Goal: Information Seeking & Learning: Learn about a topic

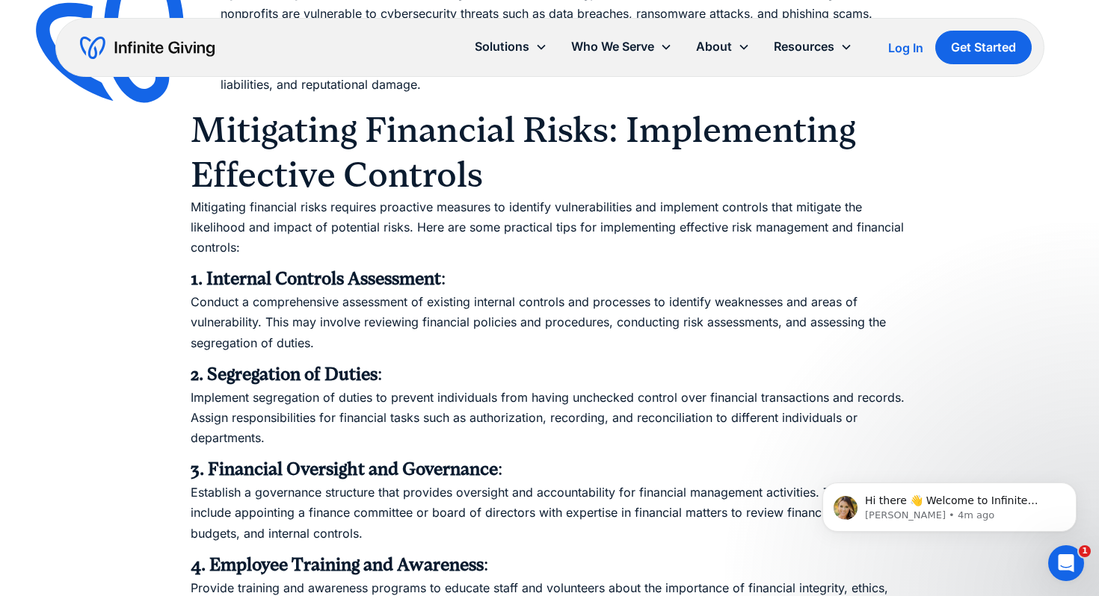
scroll to position [1313, 0]
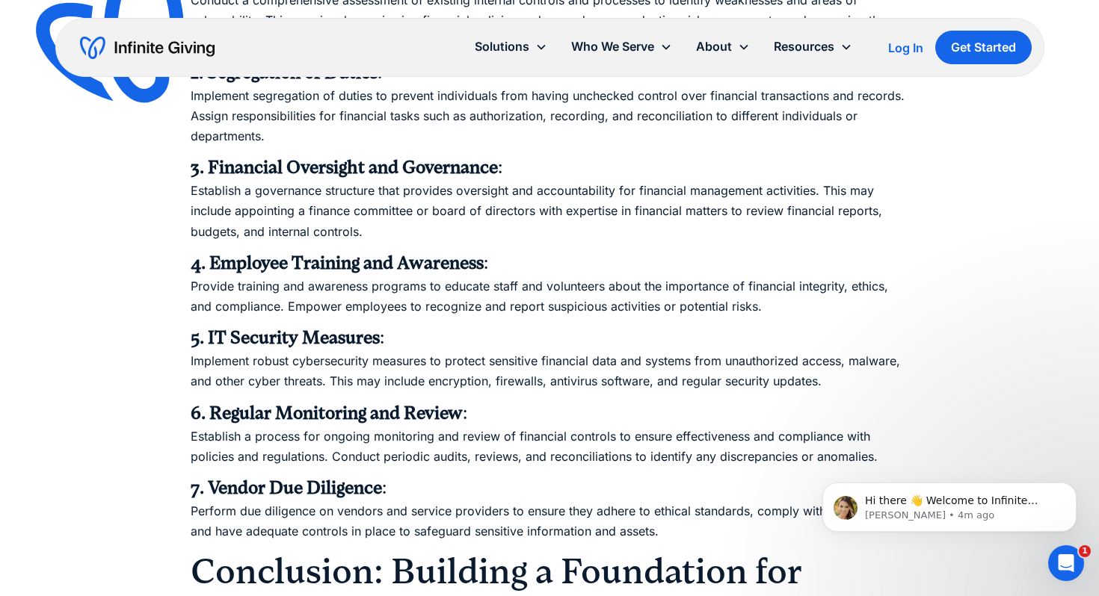
scroll to position [1629, 0]
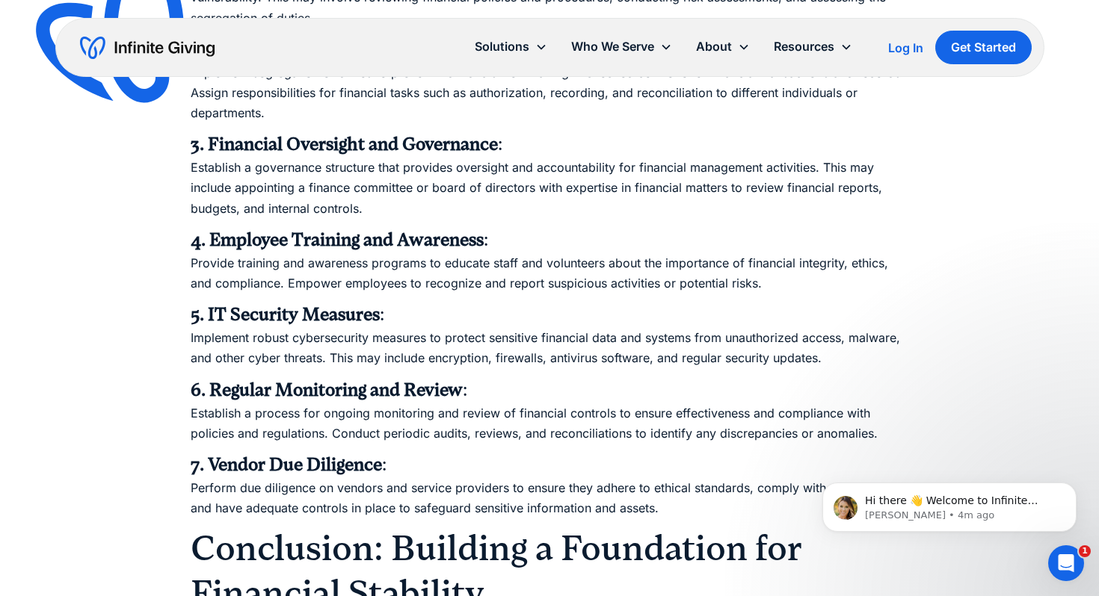
click at [912, 46] on div "Log In" at bounding box center [905, 48] width 35 height 12
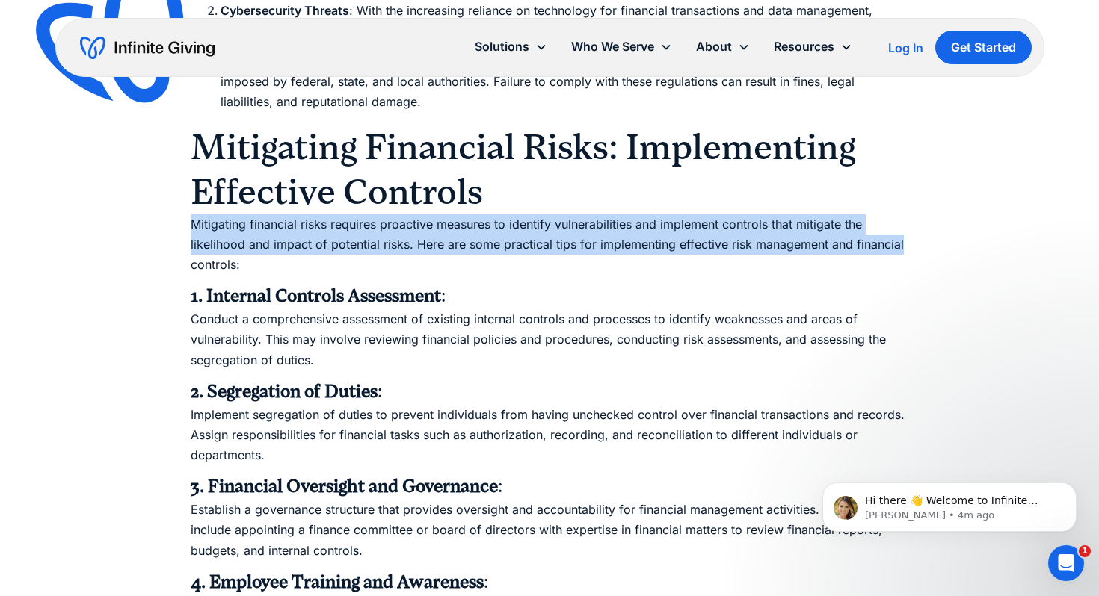
scroll to position [1288, 0]
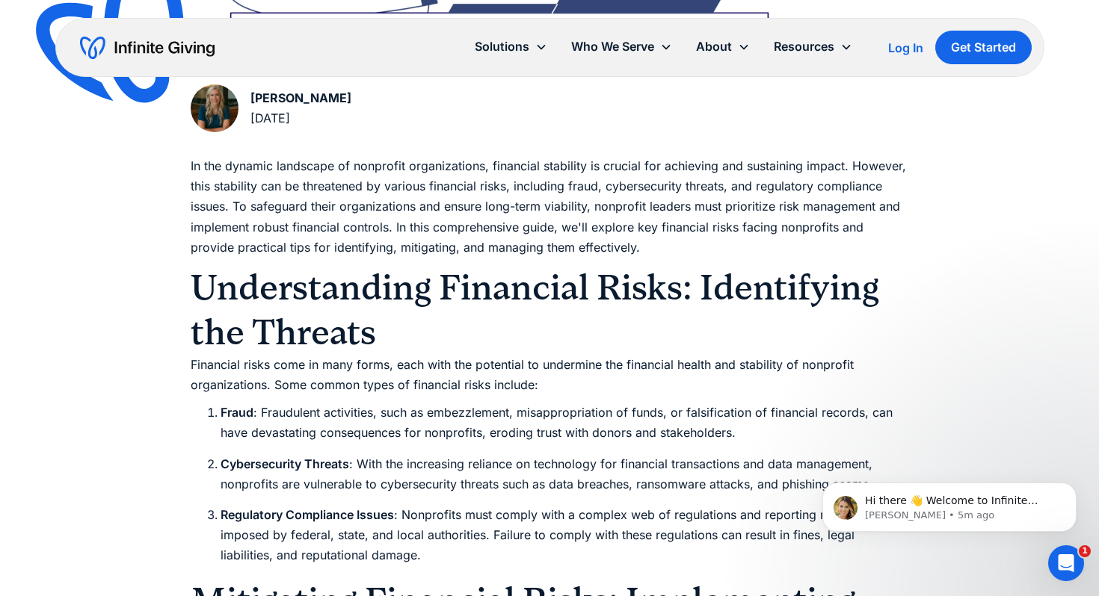
scroll to position [832, 0]
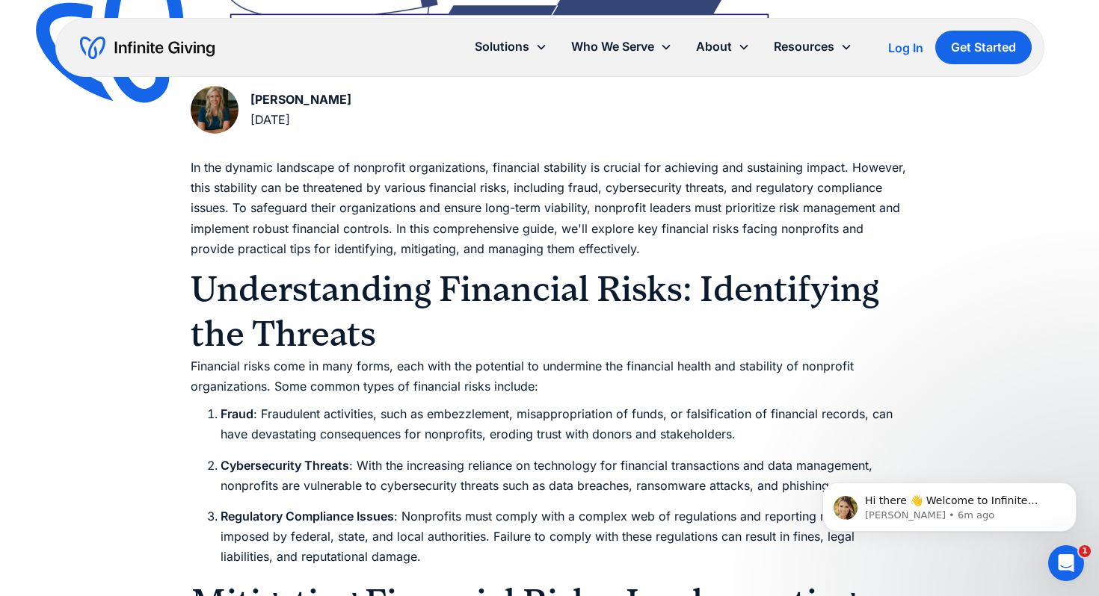
click at [174, 58] on img "home" at bounding box center [147, 48] width 135 height 24
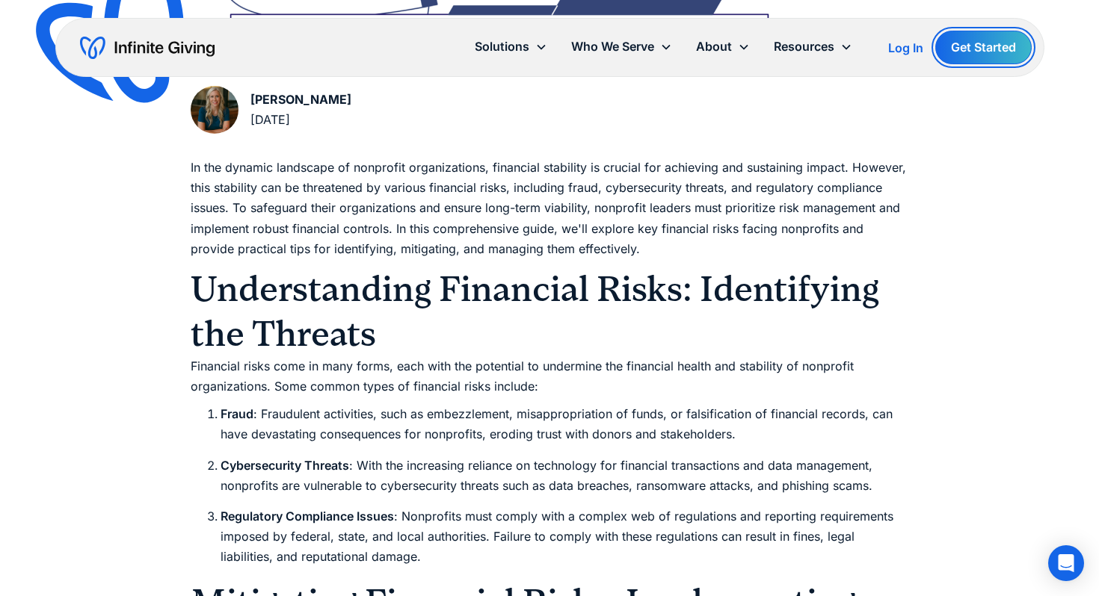
click at [998, 43] on link "Get Started" at bounding box center [983, 48] width 96 height 34
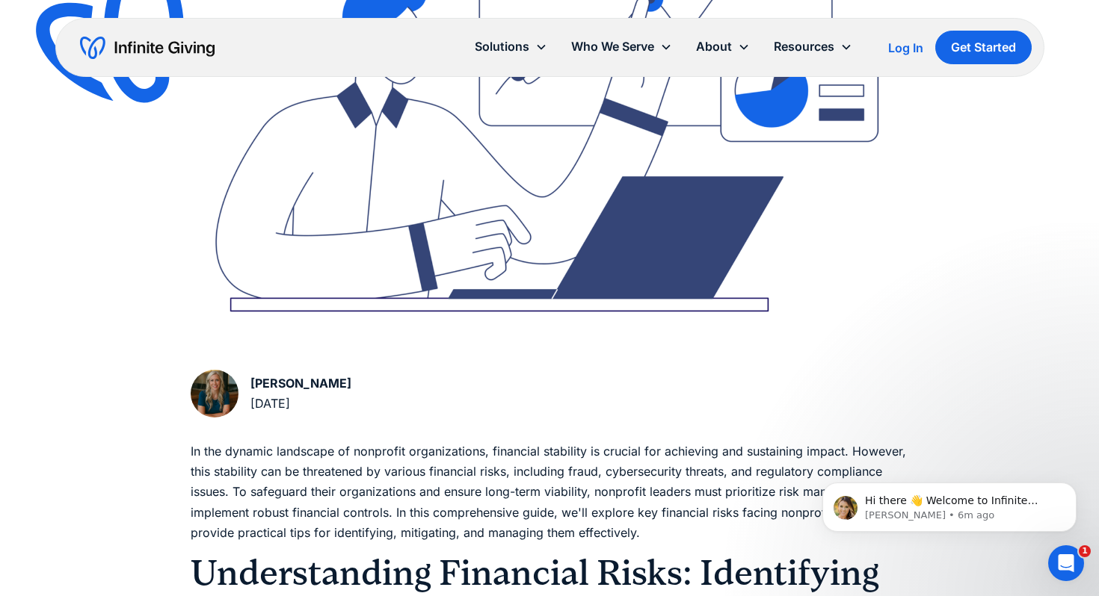
scroll to position [549, 0]
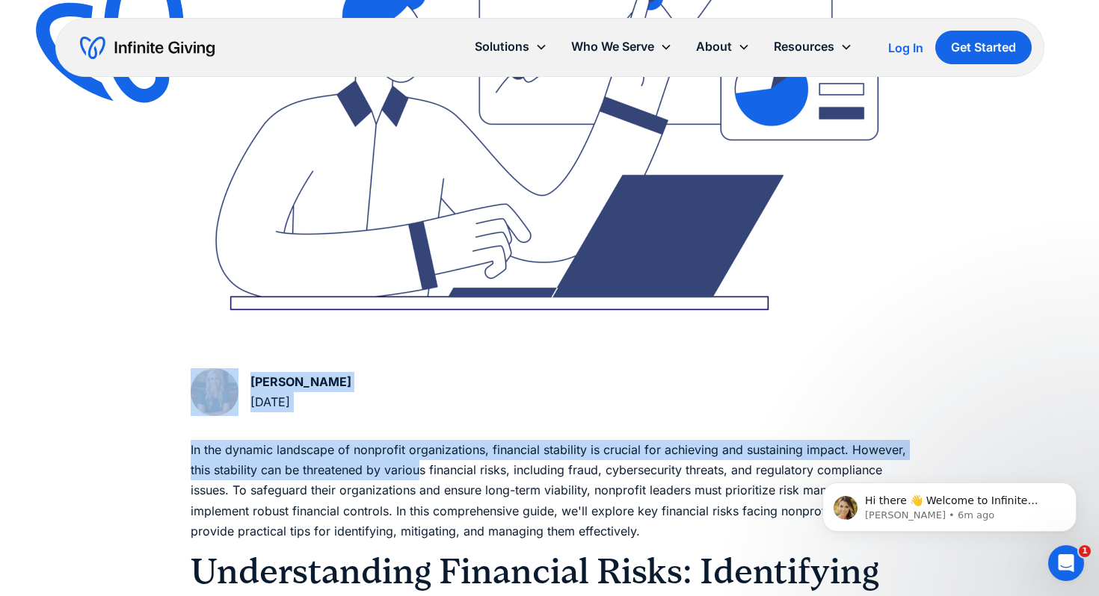
drag, startPoint x: 174, startPoint y: 362, endPoint x: 420, endPoint y: 466, distance: 266.9
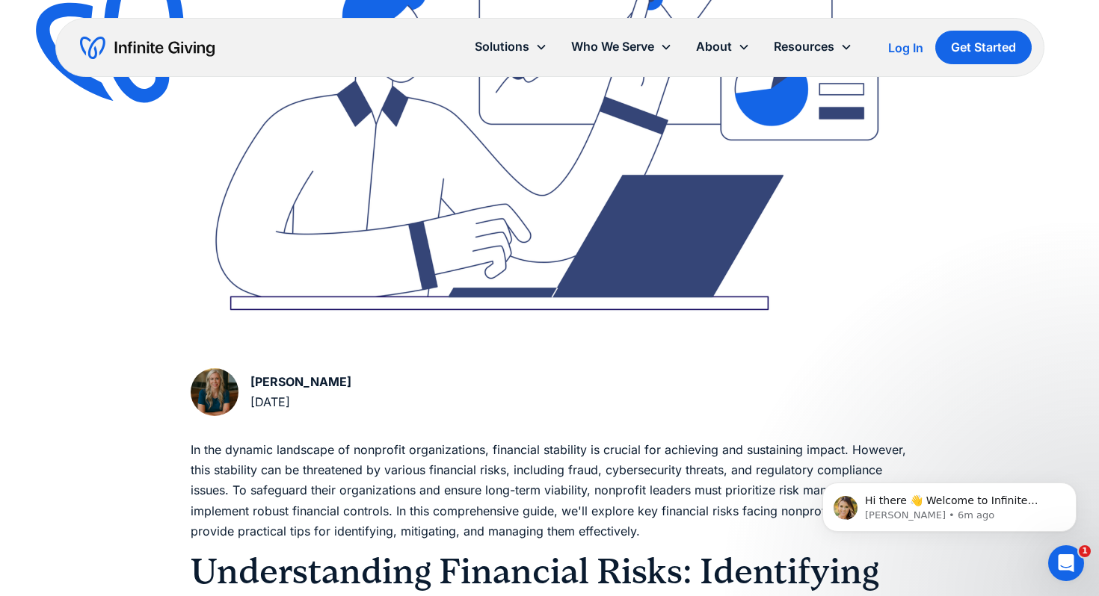
drag, startPoint x: 190, startPoint y: 354, endPoint x: 198, endPoint y: 358, distance: 9.0
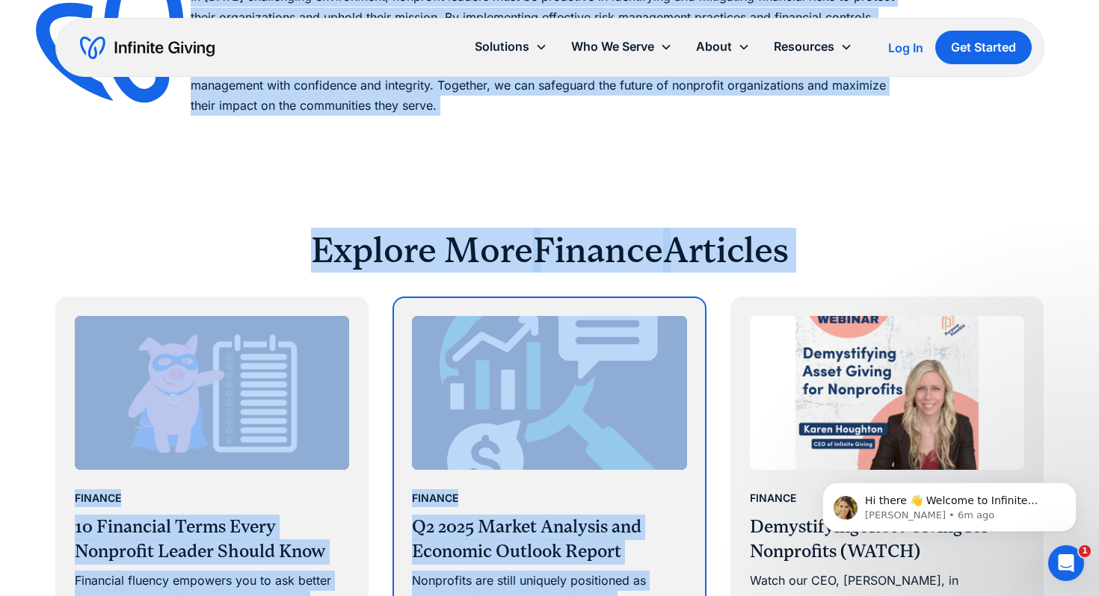
scroll to position [2271, 0]
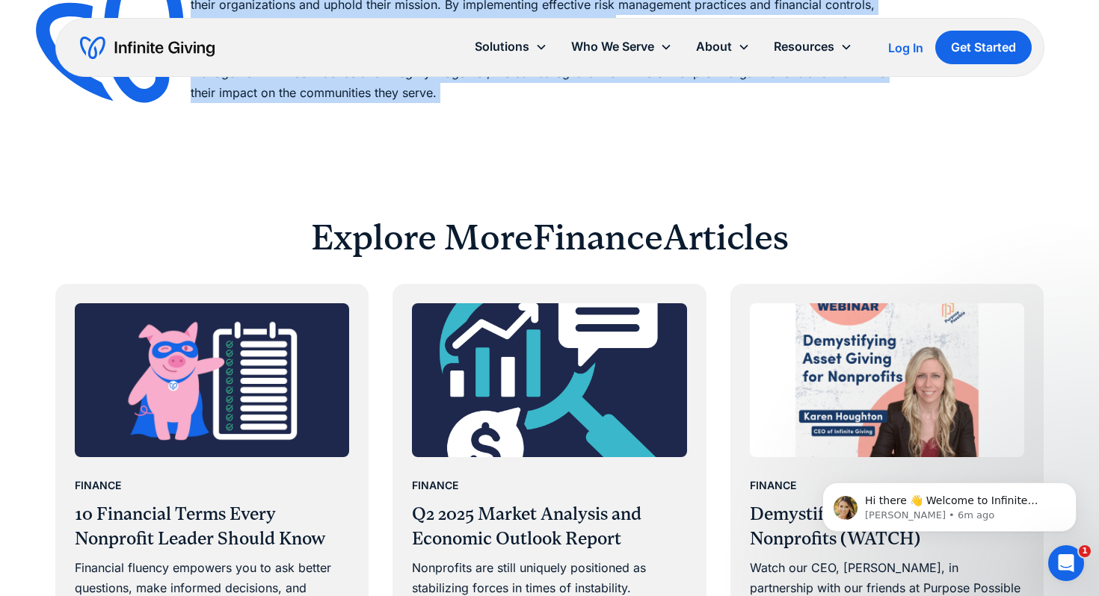
drag, startPoint x: 203, startPoint y: 188, endPoint x: 550, endPoint y: 152, distance: 348.7
copy div "A Guide to Risk Management and Financial Controls for Nonprofit Leaders To safe…"
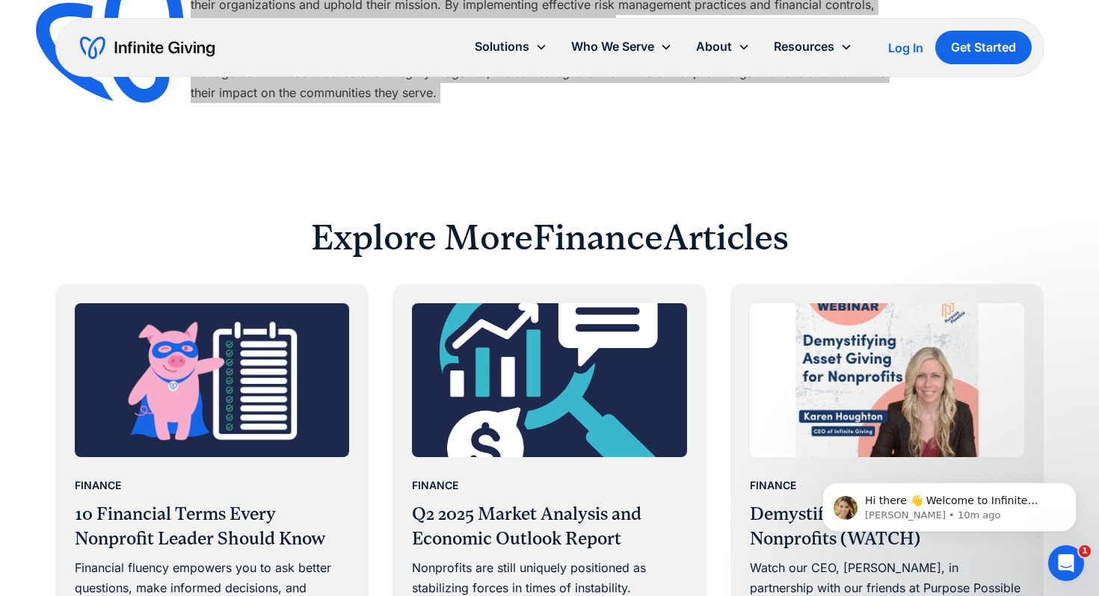
drag, startPoint x: 397, startPoint y: 93, endPoint x: 172, endPoint y: 5, distance: 241.4
